Goal: Task Accomplishment & Management: Use online tool/utility

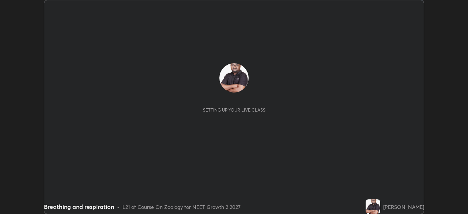
scroll to position [214, 468]
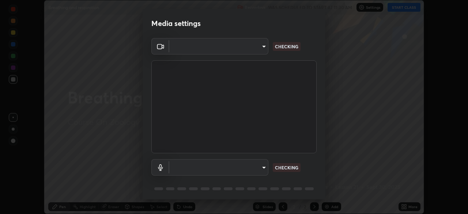
type input "f980875124209cf85bbf3f3452d6382f644449d4b80ed3042153ab235f4cb748"
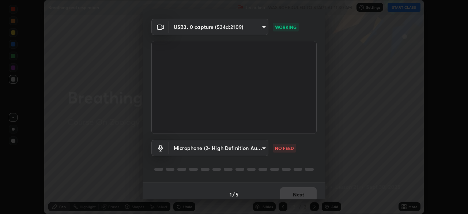
scroll to position [26, 0]
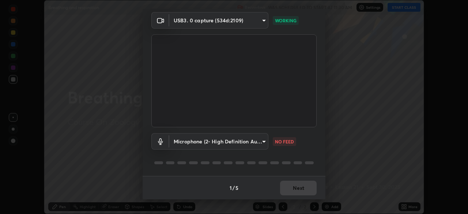
click at [256, 142] on body "Erase all Breathing and respiration Recording WAS SCHEDULED TO START AT 11:30 A…" at bounding box center [234, 107] width 468 height 214
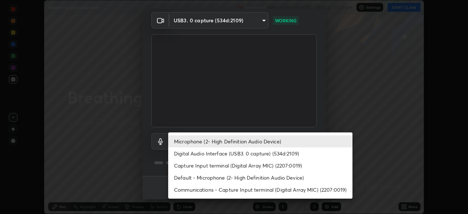
click at [254, 152] on li "Digital Audio Interface (USB3. 0 capture) (534d:2109)" at bounding box center [260, 153] width 184 height 12
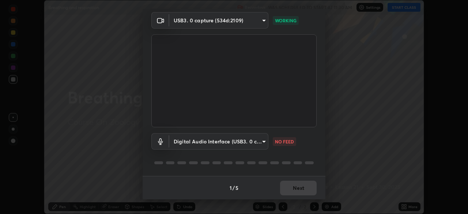
click at [250, 141] on body "Erase all Breathing and respiration Recording WAS SCHEDULED TO START AT 11:30 A…" at bounding box center [234, 107] width 468 height 214
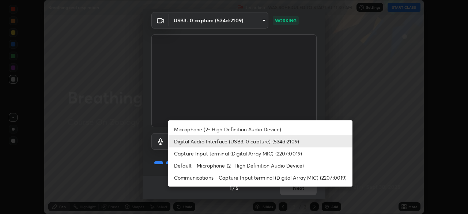
click at [257, 130] on li "Microphone (2- High Definition Audio Device)" at bounding box center [260, 129] width 184 height 12
type input "5fa097388a4fcdee07a10247f1d425762d8a7ac056759a89de49364f83e6b3d5"
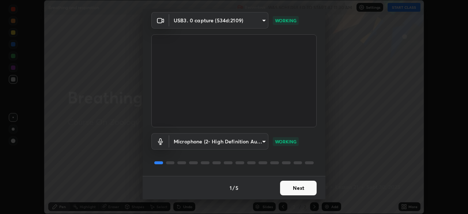
click at [291, 188] on button "Next" at bounding box center [298, 188] width 37 height 15
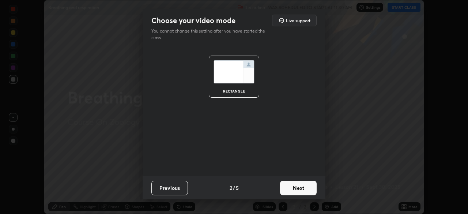
click at [294, 189] on button "Next" at bounding box center [298, 188] width 37 height 15
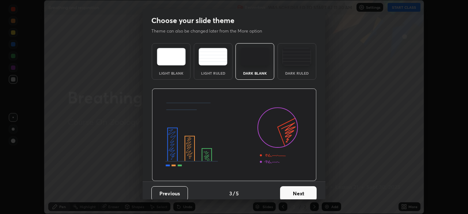
click at [294, 71] on div "Dark Ruled" at bounding box center [296, 61] width 39 height 37
click at [301, 194] on button "Next" at bounding box center [298, 193] width 37 height 15
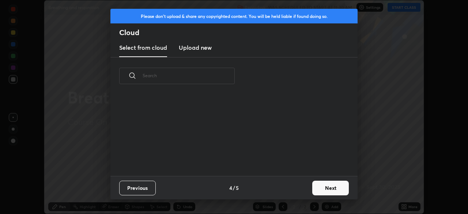
scroll to position [81, 235]
click at [320, 186] on button "Next" at bounding box center [330, 188] width 37 height 15
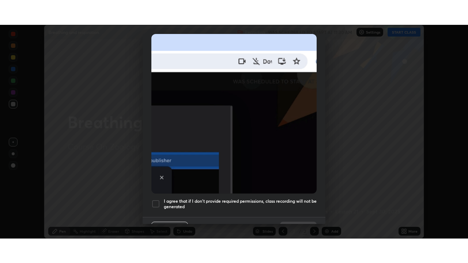
scroll to position [175, 0]
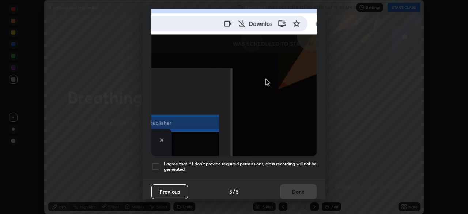
click at [244, 168] on h5 "I agree that if I don't provide required permissions, class recording will not …" at bounding box center [240, 166] width 153 height 11
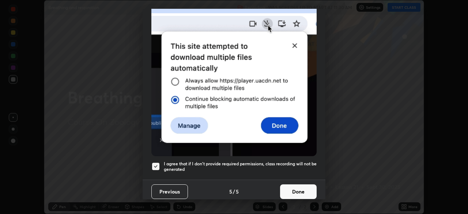
click at [304, 188] on button "Done" at bounding box center [298, 191] width 37 height 15
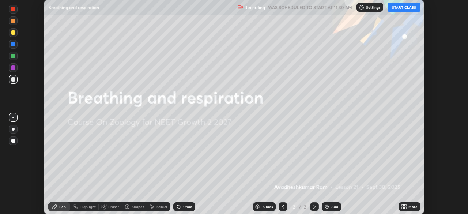
click at [396, 9] on button "START CLASS" at bounding box center [404, 7] width 33 height 9
click at [403, 206] on icon at bounding box center [403, 205] width 2 height 2
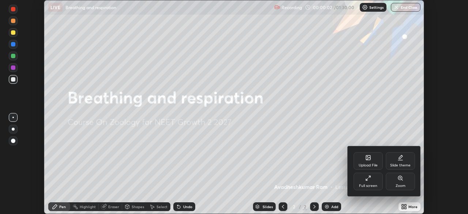
click at [361, 182] on div "Full screen" at bounding box center [368, 182] width 29 height 18
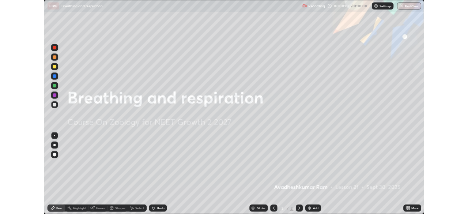
scroll to position [263, 468]
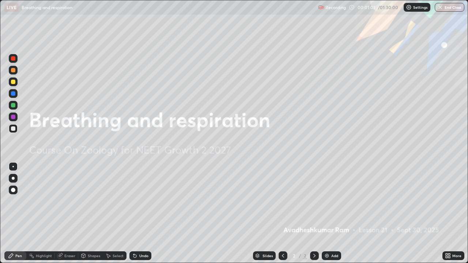
click at [329, 213] on img at bounding box center [327, 256] width 6 height 6
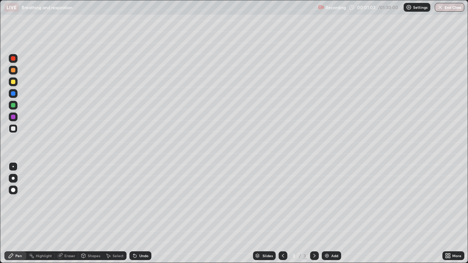
click at [15, 82] on div at bounding box center [13, 82] width 4 height 4
click at [137, 213] on div "Undo" at bounding box center [140, 256] width 22 height 9
click at [140, 213] on div "Undo" at bounding box center [143, 256] width 9 height 4
click at [139, 213] on div "Undo" at bounding box center [143, 256] width 9 height 4
click at [66, 213] on div "Eraser" at bounding box center [69, 256] width 11 height 4
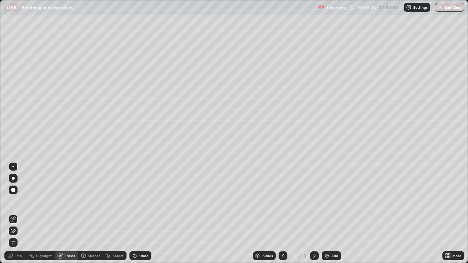
click at [16, 213] on div "Pen" at bounding box center [18, 256] width 7 height 4
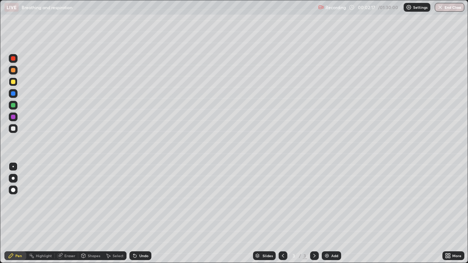
click at [65, 213] on div "Eraser" at bounding box center [69, 256] width 11 height 4
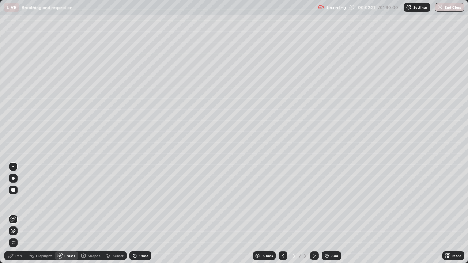
click at [19, 213] on div "Pen" at bounding box center [18, 256] width 7 height 4
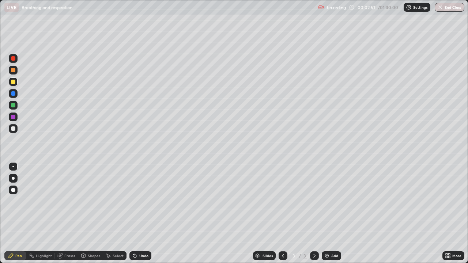
click at [12, 127] on div at bounding box center [13, 128] width 4 height 4
click at [143, 213] on div "Undo" at bounding box center [143, 256] width 9 height 4
click at [68, 213] on div "Eraser" at bounding box center [69, 256] width 11 height 4
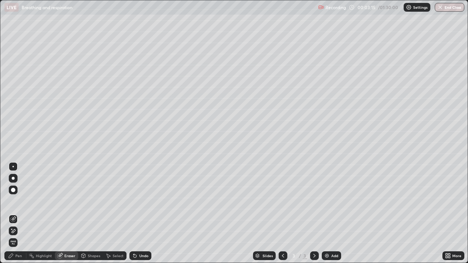
click at [15, 213] on div "Pen" at bounding box center [18, 256] width 7 height 4
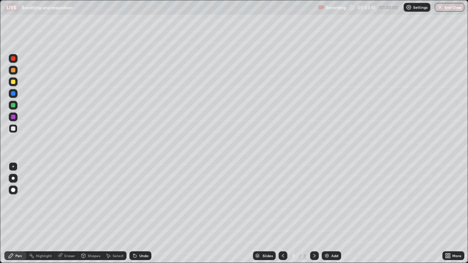
click at [143, 213] on div "Undo" at bounding box center [140, 256] width 22 height 9
click at [13, 94] on div at bounding box center [13, 93] width 4 height 4
click at [14, 70] on div at bounding box center [13, 70] width 4 height 4
click at [13, 129] on div at bounding box center [13, 128] width 4 height 4
click at [137, 213] on div "Undo" at bounding box center [140, 256] width 22 height 9
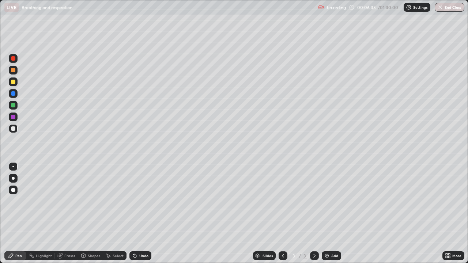
click at [137, 213] on div "Undo" at bounding box center [140, 256] width 22 height 9
click at [94, 213] on div "Shapes" at bounding box center [94, 256] width 12 height 4
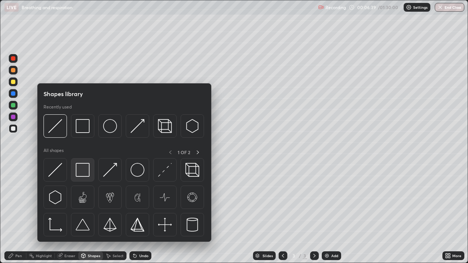
click at [86, 174] on img at bounding box center [83, 170] width 14 height 14
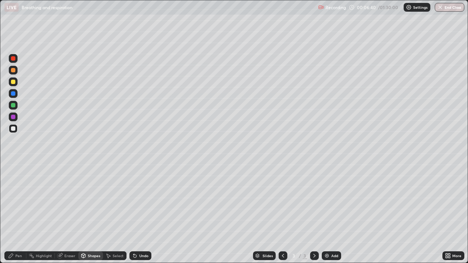
click at [11, 103] on div at bounding box center [13, 105] width 9 height 9
click at [16, 213] on div "Pen" at bounding box center [18, 256] width 7 height 4
click at [12, 129] on div at bounding box center [13, 128] width 4 height 4
click at [13, 94] on div at bounding box center [13, 93] width 4 height 4
click at [12, 82] on div at bounding box center [13, 82] width 4 height 4
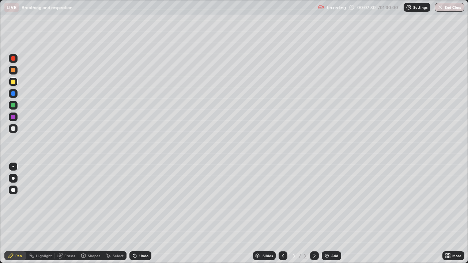
click at [13, 71] on div at bounding box center [13, 70] width 4 height 4
click at [12, 72] on div at bounding box center [13, 70] width 4 height 4
click at [13, 70] on div at bounding box center [13, 70] width 4 height 4
click at [14, 129] on div at bounding box center [13, 128] width 4 height 4
click at [135, 213] on icon at bounding box center [134, 256] width 3 height 3
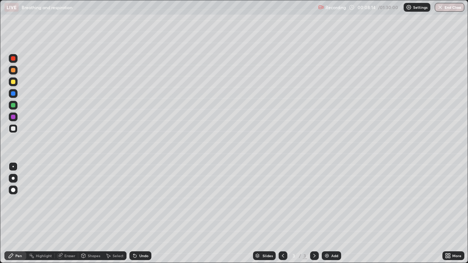
click at [136, 213] on icon at bounding box center [135, 256] width 6 height 6
click at [138, 213] on div "Undo" at bounding box center [140, 256] width 22 height 9
click at [139, 213] on div "Undo" at bounding box center [143, 256] width 9 height 4
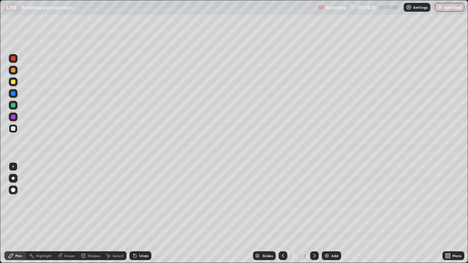
click at [139, 213] on div "Undo" at bounding box center [143, 256] width 9 height 4
click at [141, 213] on div "Undo" at bounding box center [143, 256] width 9 height 4
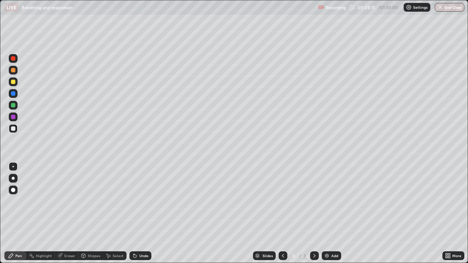
click at [141, 213] on div "Undo" at bounding box center [143, 256] width 9 height 4
click at [13, 70] on div at bounding box center [13, 70] width 4 height 4
click at [13, 178] on div at bounding box center [13, 178] width 3 height 3
click at [13, 190] on div at bounding box center [13, 190] width 4 height 4
click at [11, 128] on div at bounding box center [13, 128] width 4 height 4
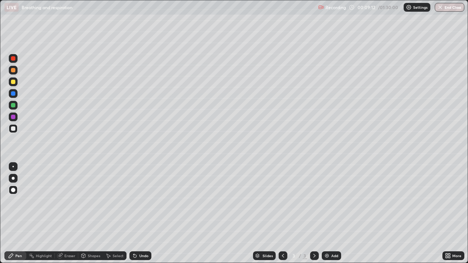
click at [135, 213] on icon at bounding box center [134, 256] width 3 height 3
click at [137, 213] on div "Undo" at bounding box center [140, 256] width 22 height 9
click at [13, 167] on div at bounding box center [12, 166] width 1 height 1
click at [13, 94] on div at bounding box center [13, 93] width 4 height 4
click at [0, 182] on div "Setting up your live class" at bounding box center [234, 131] width 468 height 263
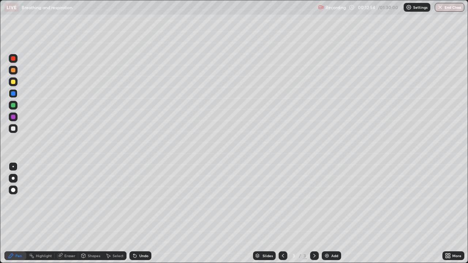
click at [11, 129] on div at bounding box center [13, 128] width 4 height 4
click at [138, 213] on div "Undo" at bounding box center [140, 256] width 22 height 9
click at [11, 105] on div at bounding box center [13, 105] width 4 height 4
click at [65, 213] on div "Eraser" at bounding box center [69, 256] width 11 height 4
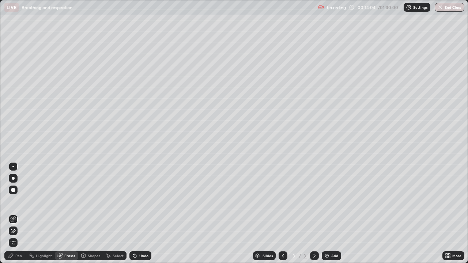
click at [13, 213] on icon at bounding box center [11, 256] width 6 height 6
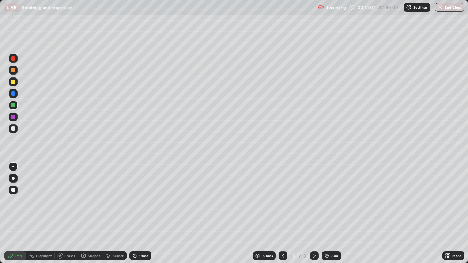
click at [140, 213] on div "Undo" at bounding box center [143, 256] width 9 height 4
click at [143, 213] on div "Undo" at bounding box center [143, 256] width 9 height 4
click at [13, 128] on div at bounding box center [13, 128] width 4 height 4
click at [14, 92] on div at bounding box center [13, 93] width 4 height 4
click at [13, 106] on div at bounding box center [13, 105] width 4 height 4
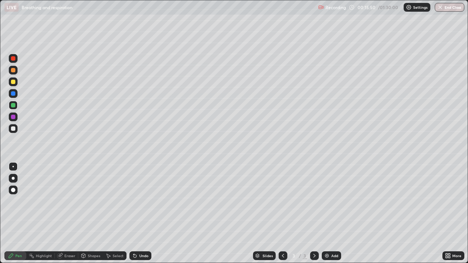
click at [13, 106] on div at bounding box center [13, 105] width 4 height 4
click at [14, 71] on div at bounding box center [13, 70] width 4 height 4
click at [14, 131] on div at bounding box center [13, 128] width 4 height 4
click at [13, 71] on div at bounding box center [13, 70] width 4 height 4
click at [144, 213] on div "Undo" at bounding box center [143, 256] width 9 height 4
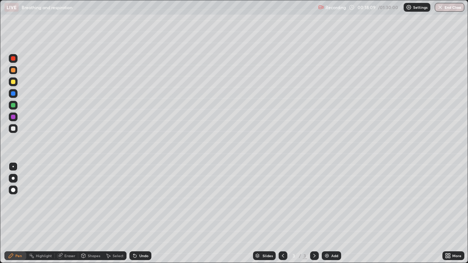
click at [141, 213] on div "Undo" at bounding box center [143, 256] width 9 height 4
click at [139, 213] on div "Undo" at bounding box center [143, 256] width 9 height 4
click at [12, 130] on div at bounding box center [13, 128] width 4 height 4
click at [39, 213] on div "Highlight" at bounding box center [44, 256] width 16 height 4
click at [68, 213] on div "Eraser" at bounding box center [69, 256] width 11 height 4
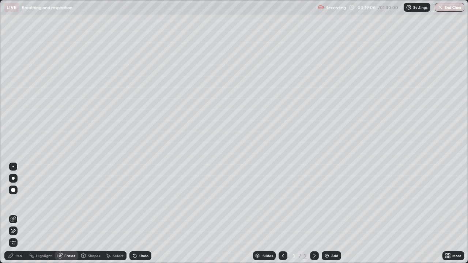
click at [17, 213] on div "Pen" at bounding box center [18, 256] width 7 height 4
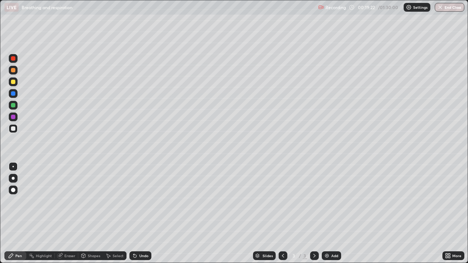
click at [12, 82] on div at bounding box center [13, 82] width 4 height 4
click at [140, 213] on div "Undo" at bounding box center [143, 256] width 9 height 4
click at [14, 70] on div at bounding box center [13, 70] width 4 height 4
click at [0, 159] on div "Setting up your live class" at bounding box center [234, 131] width 468 height 263
click at [0, 162] on div "Setting up your live class" at bounding box center [234, 131] width 468 height 263
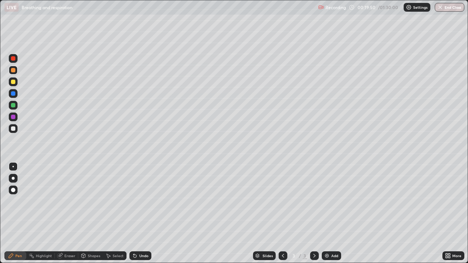
click at [0, 162] on div "Setting up your live class" at bounding box center [234, 131] width 468 height 263
click at [0, 159] on div "Setting up your live class" at bounding box center [234, 131] width 468 height 263
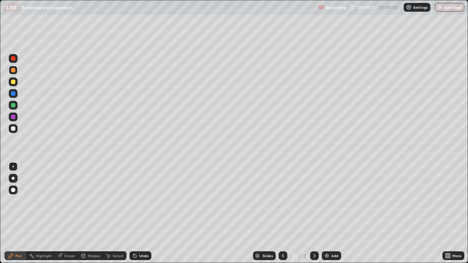
click at [0, 159] on div "Setting up your live class" at bounding box center [234, 131] width 468 height 263
click at [138, 213] on div "Undo" at bounding box center [140, 256] width 22 height 9
click at [139, 213] on div "Undo" at bounding box center [143, 256] width 9 height 4
click at [66, 213] on div "Eraser" at bounding box center [69, 256] width 11 height 4
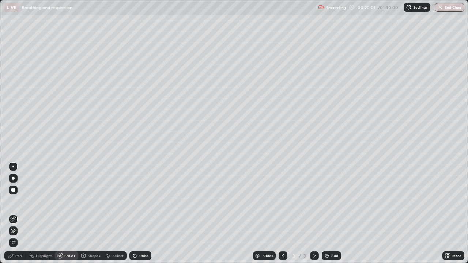
click at [15, 213] on div "Pen" at bounding box center [18, 256] width 7 height 4
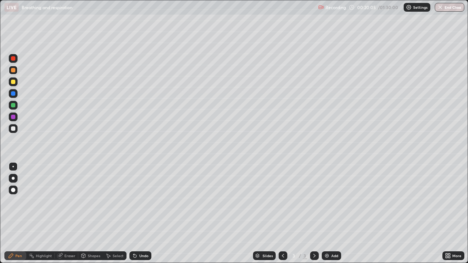
click at [14, 128] on div at bounding box center [13, 128] width 4 height 4
click at [14, 70] on div at bounding box center [13, 70] width 4 height 4
click at [12, 128] on div at bounding box center [13, 128] width 4 height 4
click at [13, 70] on div at bounding box center [13, 70] width 4 height 4
click at [142, 213] on div "Undo" at bounding box center [143, 256] width 9 height 4
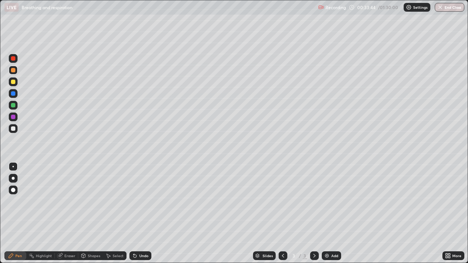
click at [69, 213] on div "Eraser" at bounding box center [69, 256] width 11 height 4
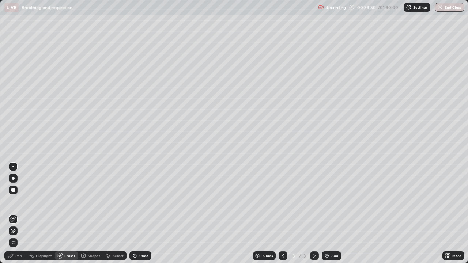
click at [18, 213] on div "Pen" at bounding box center [18, 256] width 7 height 4
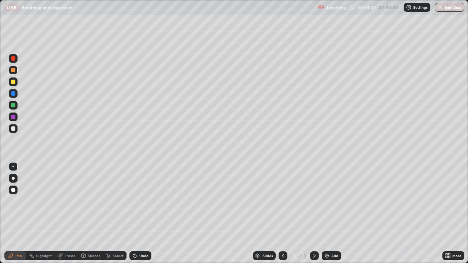
click at [69, 213] on div "Eraser" at bounding box center [69, 256] width 11 height 4
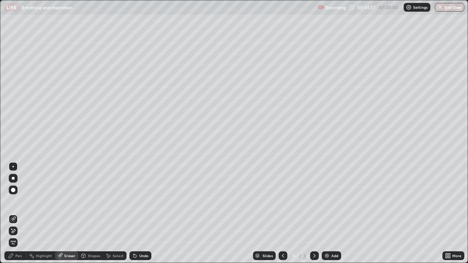
click at [19, 213] on div "Pen" at bounding box center [18, 256] width 7 height 4
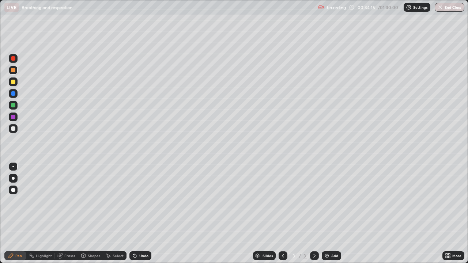
click at [13, 92] on div at bounding box center [13, 93] width 4 height 4
click at [14, 130] on div at bounding box center [13, 128] width 4 height 4
click at [15, 60] on div at bounding box center [13, 58] width 9 height 9
click at [10, 129] on div at bounding box center [13, 128] width 9 height 9
click at [140, 213] on div "Undo" at bounding box center [143, 256] width 9 height 4
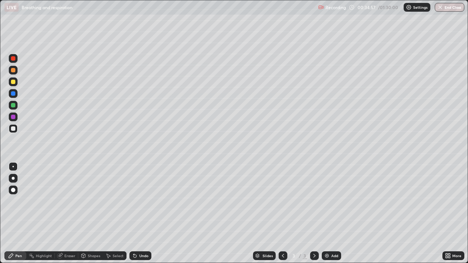
click at [140, 213] on div "Undo" at bounding box center [143, 256] width 9 height 4
click at [138, 213] on div "Undo" at bounding box center [140, 256] width 22 height 9
click at [14, 82] on div at bounding box center [13, 82] width 4 height 4
click at [140, 213] on div "Undo" at bounding box center [143, 256] width 9 height 4
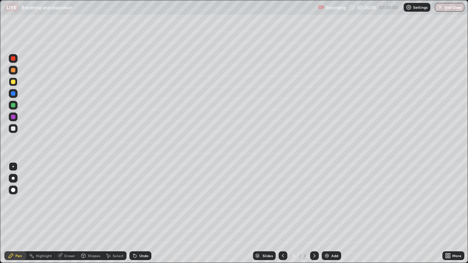
click at [137, 213] on icon at bounding box center [135, 256] width 6 height 6
click at [13, 128] on div at bounding box center [13, 128] width 4 height 4
click at [13, 81] on div at bounding box center [13, 82] width 4 height 4
click at [14, 128] on div at bounding box center [13, 128] width 4 height 4
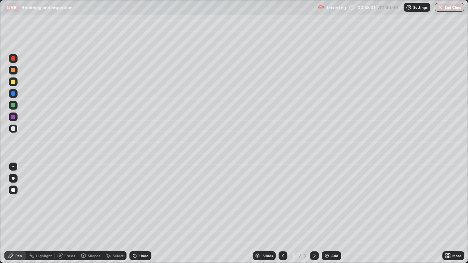
click at [12, 128] on div at bounding box center [13, 128] width 4 height 4
click at [21, 213] on div "Erase all" at bounding box center [13, 132] width 18 height 234
click at [134, 213] on icon at bounding box center [134, 256] width 3 height 3
click at [136, 213] on icon at bounding box center [135, 256] width 6 height 6
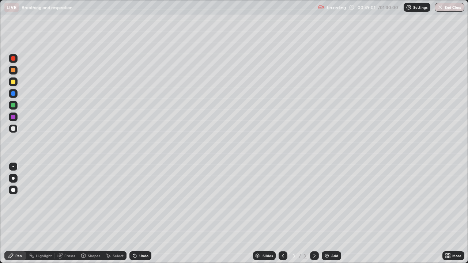
click at [136, 213] on icon at bounding box center [135, 256] width 6 height 6
click at [15, 104] on div at bounding box center [13, 105] width 9 height 9
click at [12, 70] on div at bounding box center [13, 70] width 4 height 4
click at [13, 105] on div at bounding box center [13, 105] width 4 height 4
click at [12, 93] on div at bounding box center [13, 93] width 4 height 4
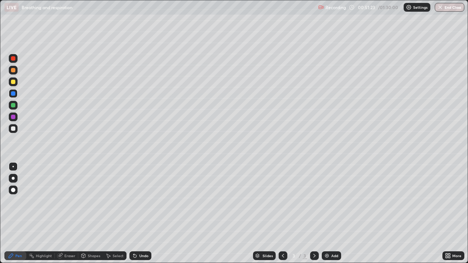
click at [145, 213] on div "Undo" at bounding box center [140, 256] width 22 height 9
click at [11, 106] on div at bounding box center [13, 105] width 4 height 4
click at [142, 213] on div "Undo" at bounding box center [140, 256] width 22 height 9
click at [12, 128] on div at bounding box center [13, 128] width 4 height 4
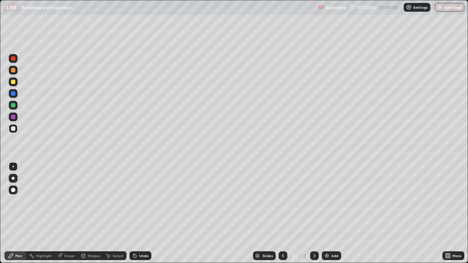
click at [12, 59] on div at bounding box center [13, 58] width 4 height 4
click at [13, 93] on div at bounding box center [13, 93] width 4 height 4
click at [62, 213] on icon at bounding box center [60, 256] width 6 height 6
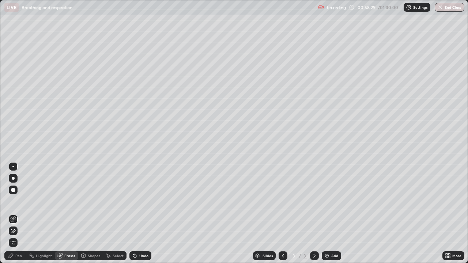
click at [18, 213] on div "Pen" at bounding box center [18, 256] width 7 height 4
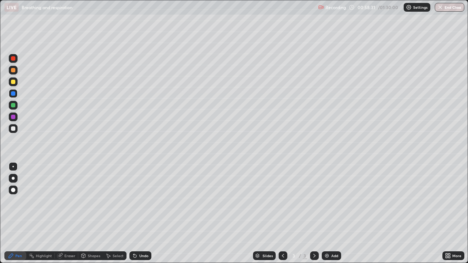
click at [17, 83] on div at bounding box center [13, 82] width 9 height 9
click at [447, 213] on icon at bounding box center [447, 255] width 2 height 2
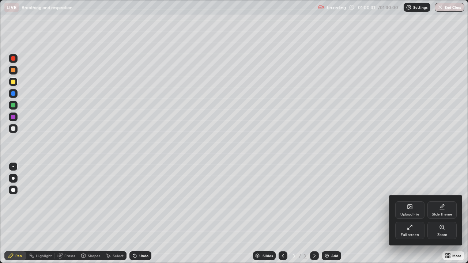
click at [411, 213] on div "Full screen" at bounding box center [410, 235] width 18 height 4
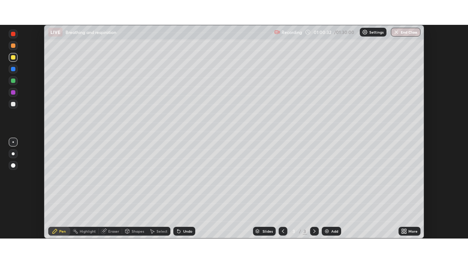
scroll to position [36343, 36089]
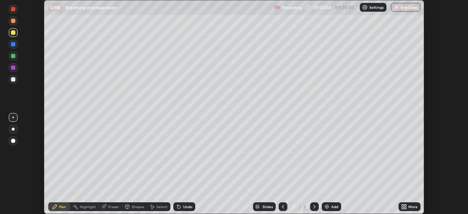
click at [405, 205] on icon at bounding box center [405, 205] width 2 height 2
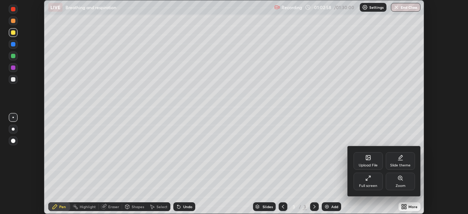
click at [369, 177] on icon at bounding box center [369, 177] width 2 height 2
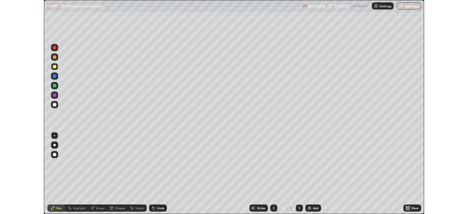
scroll to position [263, 468]
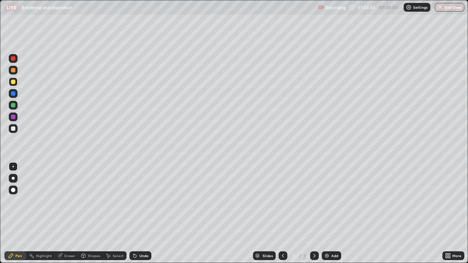
click at [449, 213] on icon at bounding box center [449, 257] width 2 height 2
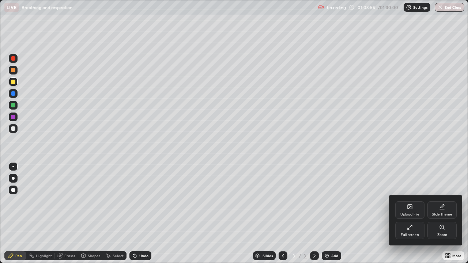
click at [416, 213] on div "Full screen" at bounding box center [409, 231] width 29 height 18
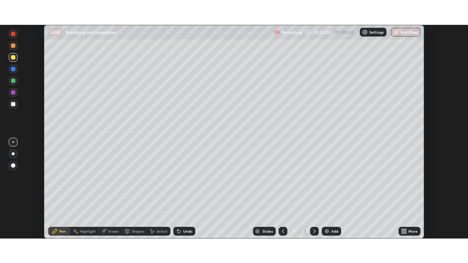
scroll to position [36343, 36089]
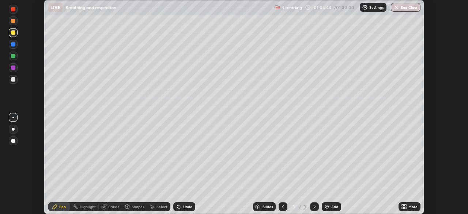
click at [402, 207] on icon at bounding box center [404, 207] width 6 height 6
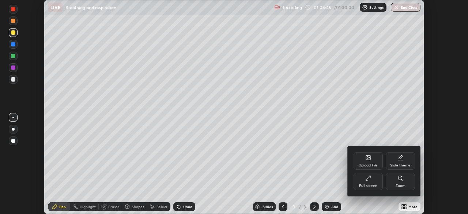
click at [373, 177] on div "Full screen" at bounding box center [368, 182] width 29 height 18
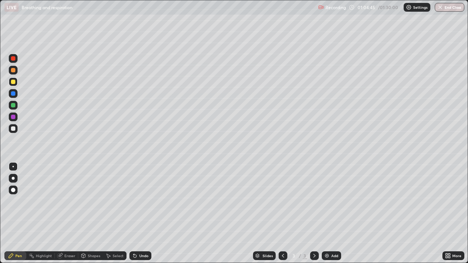
scroll to position [263, 468]
click at [449, 5] on button "End Class" at bounding box center [450, 7] width 30 height 9
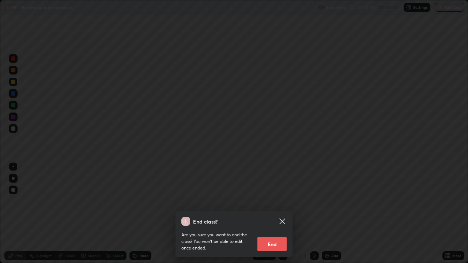
click at [277, 213] on button "End" at bounding box center [271, 244] width 29 height 15
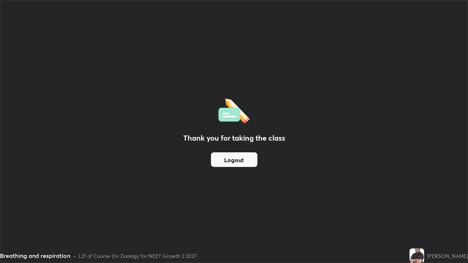
click at [245, 166] on button "Logout" at bounding box center [234, 159] width 46 height 15
click at [241, 161] on button "Logout" at bounding box center [234, 159] width 46 height 15
